Goal: Check status

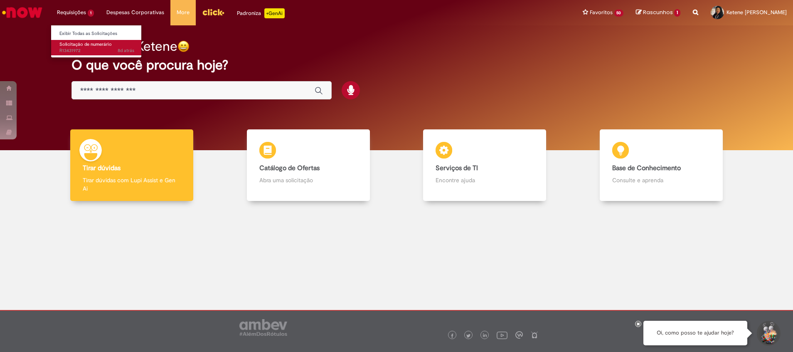
click at [96, 49] on span "8d atrás 8 dias atrás R13431972" at bounding box center [96, 50] width 75 height 7
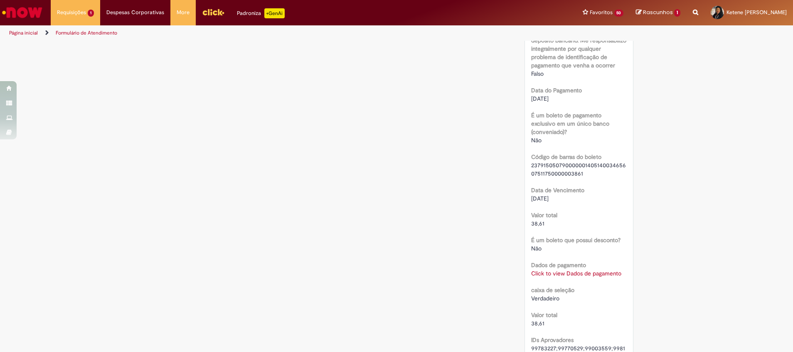
scroll to position [873, 0]
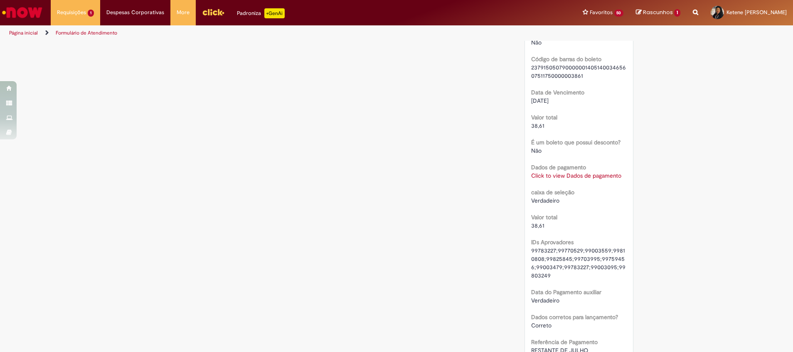
click at [587, 172] on link "Click to view Dados de pagamento" at bounding box center [576, 175] width 90 height 7
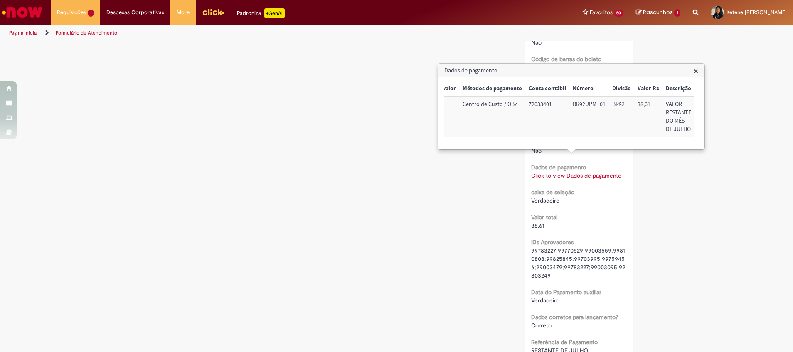
scroll to position [0, 0]
click at [520, 115] on td "Débito" at bounding box center [531, 116] width 41 height 40
drag, startPoint x: 425, startPoint y: 272, endPoint x: 429, endPoint y: 269, distance: 5.7
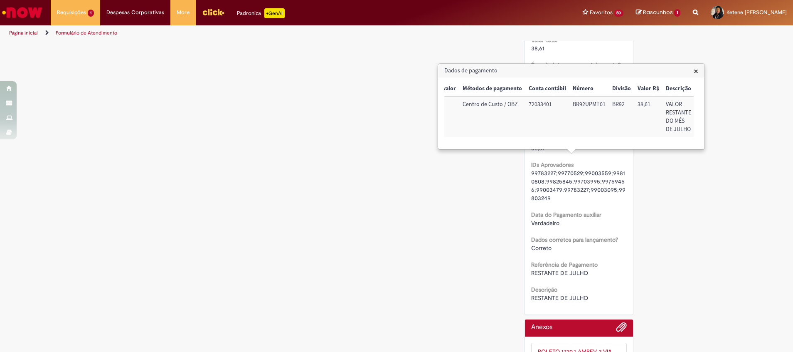
scroll to position [991, 0]
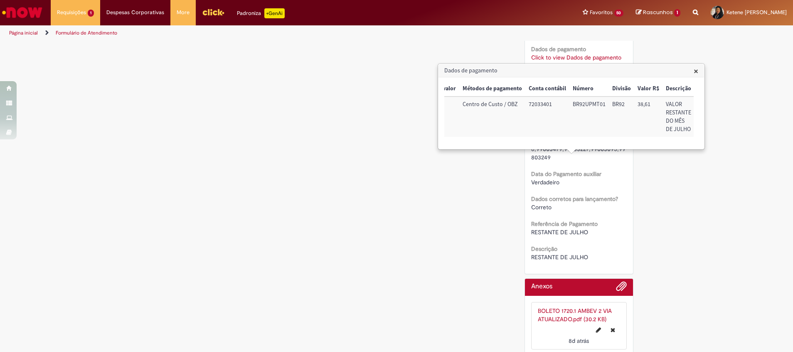
click at [570, 307] on link "BOLETO 1720.1 AMBEV 2 VIA ATUALIZADO.pdf (30.2 KB)" at bounding box center [575, 315] width 74 height 16
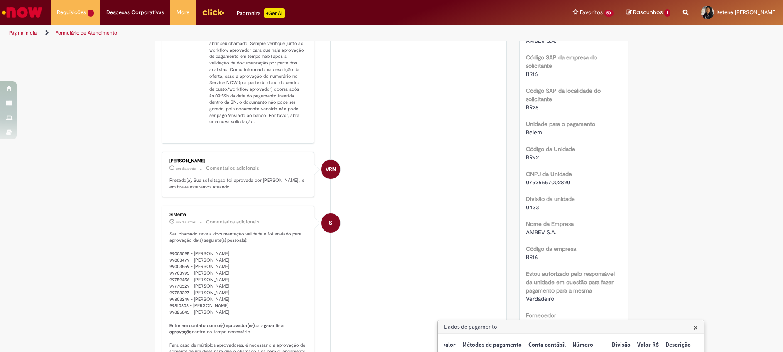
scroll to position [0, 0]
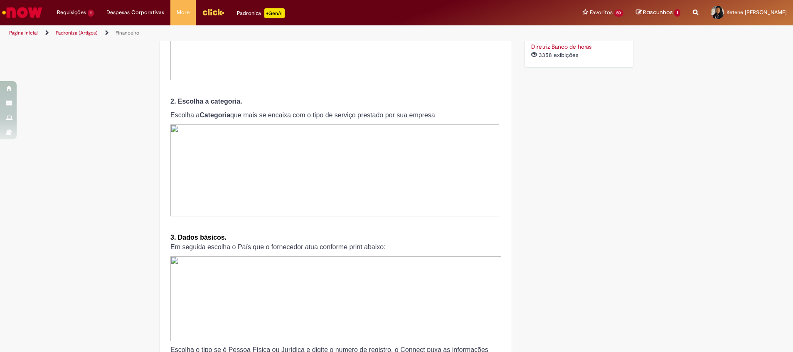
scroll to position [748, 0]
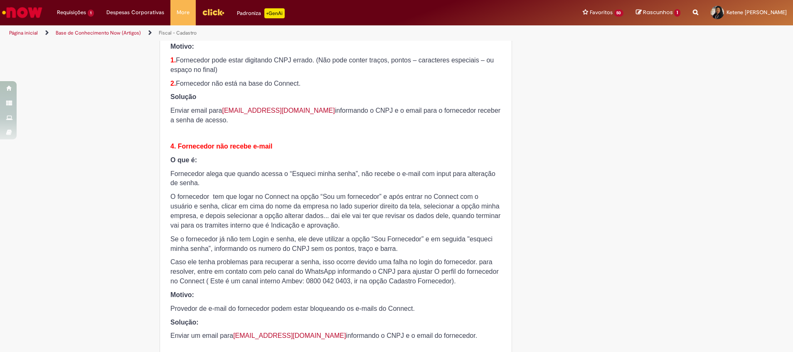
scroll to position [686, 0]
